Goal: Task Accomplishment & Management: Manage account settings

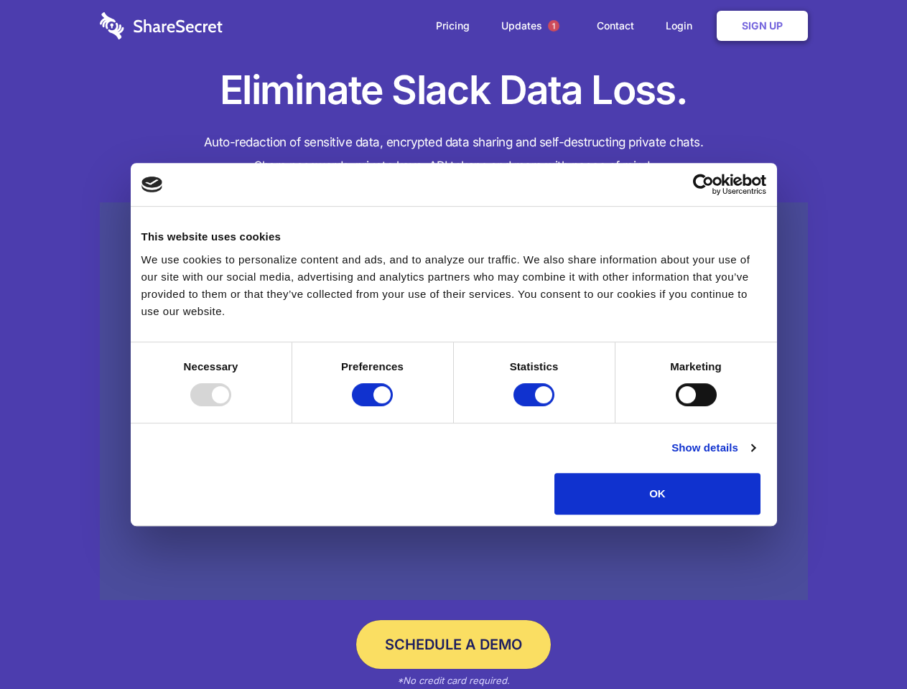
click at [231, 406] on div at bounding box center [210, 394] width 41 height 23
click at [393, 406] on input "Preferences" at bounding box center [372, 394] width 41 height 23
checkbox input "false"
click at [535, 406] on input "Statistics" at bounding box center [533, 394] width 41 height 23
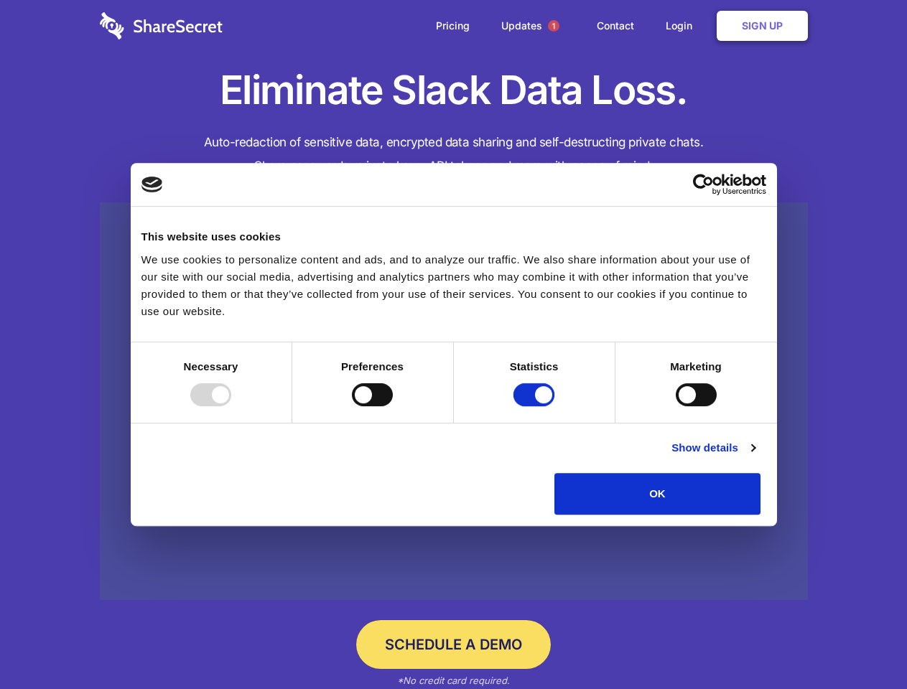
checkbox input "false"
click at [675, 406] on input "Marketing" at bounding box center [695, 394] width 41 height 23
checkbox input "true"
click at [754, 457] on link "Show details" at bounding box center [712, 447] width 83 height 17
